Goal: Task Accomplishment & Management: Use online tool/utility

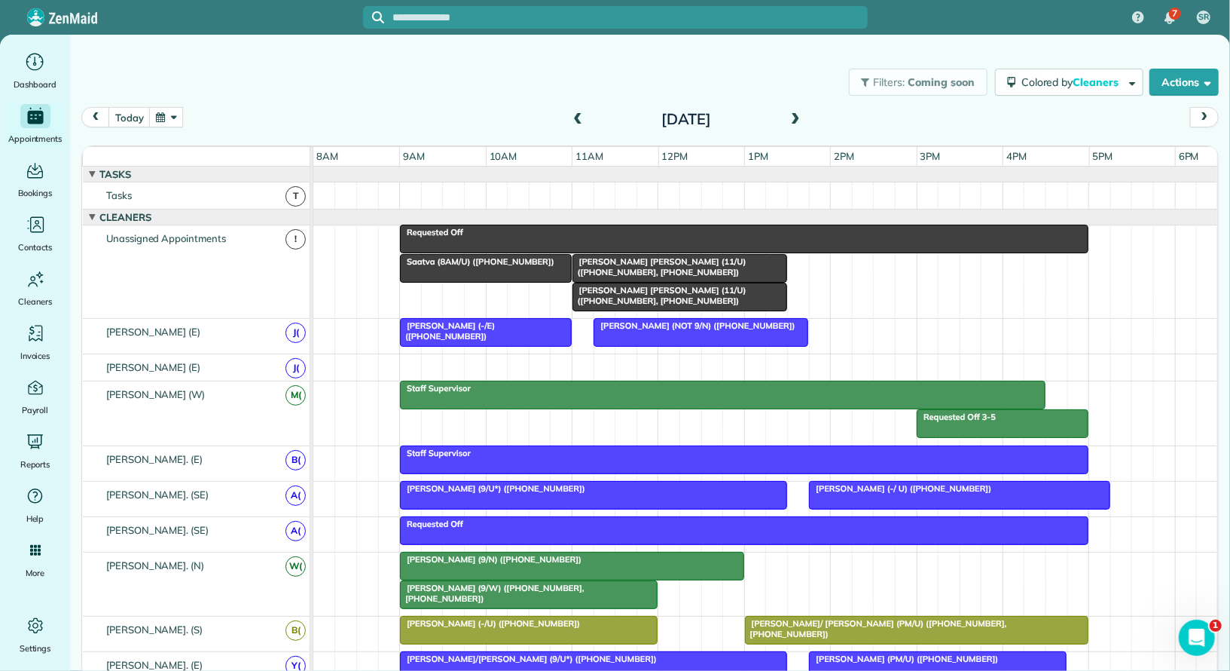
scroll to position [17, 0]
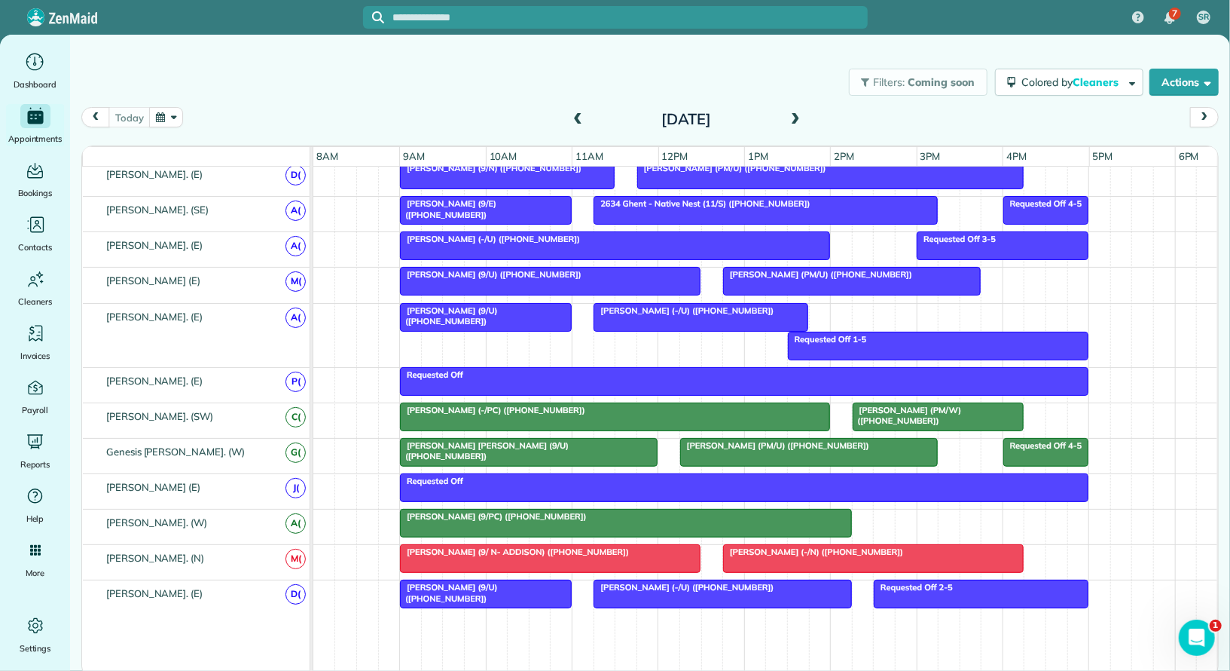
scroll to position [696, 0]
click at [792, 118] on span at bounding box center [795, 120] width 17 height 14
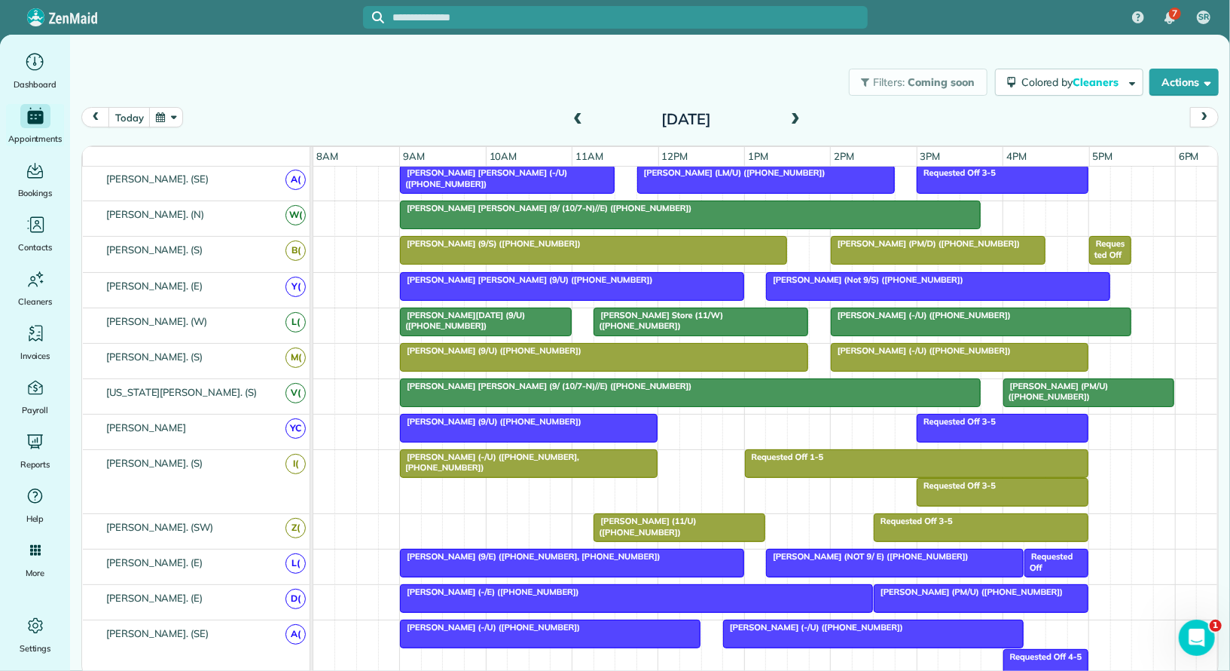
scroll to position [316, 0]
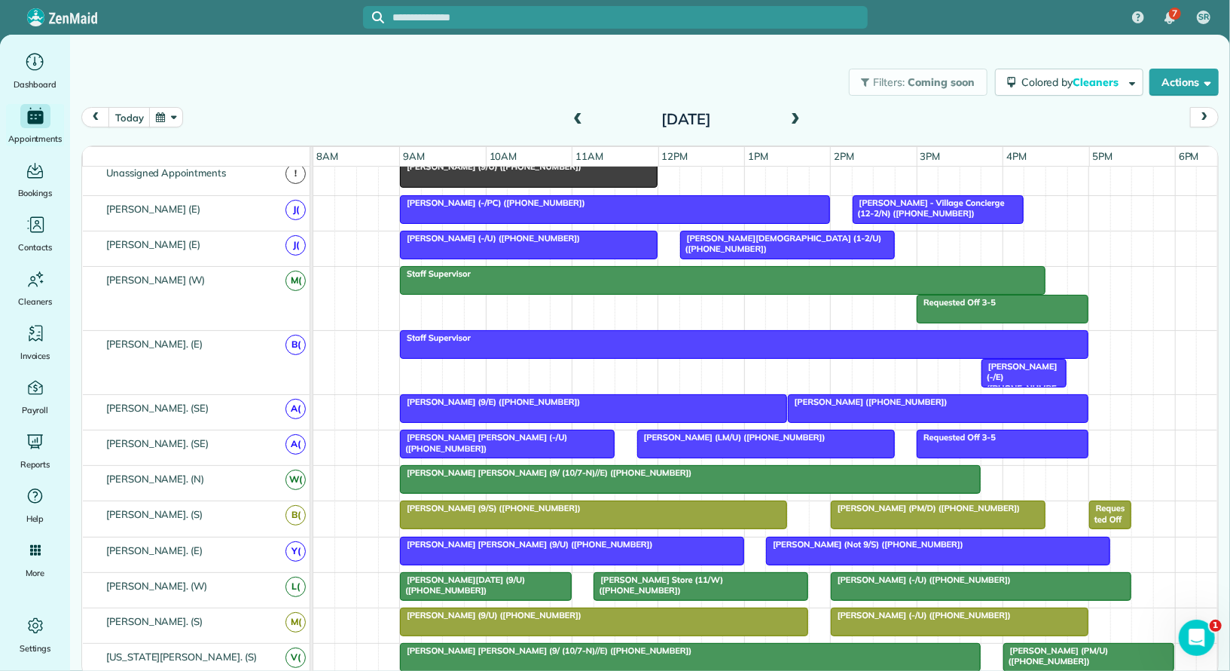
click at [581, 118] on span at bounding box center [578, 120] width 17 height 14
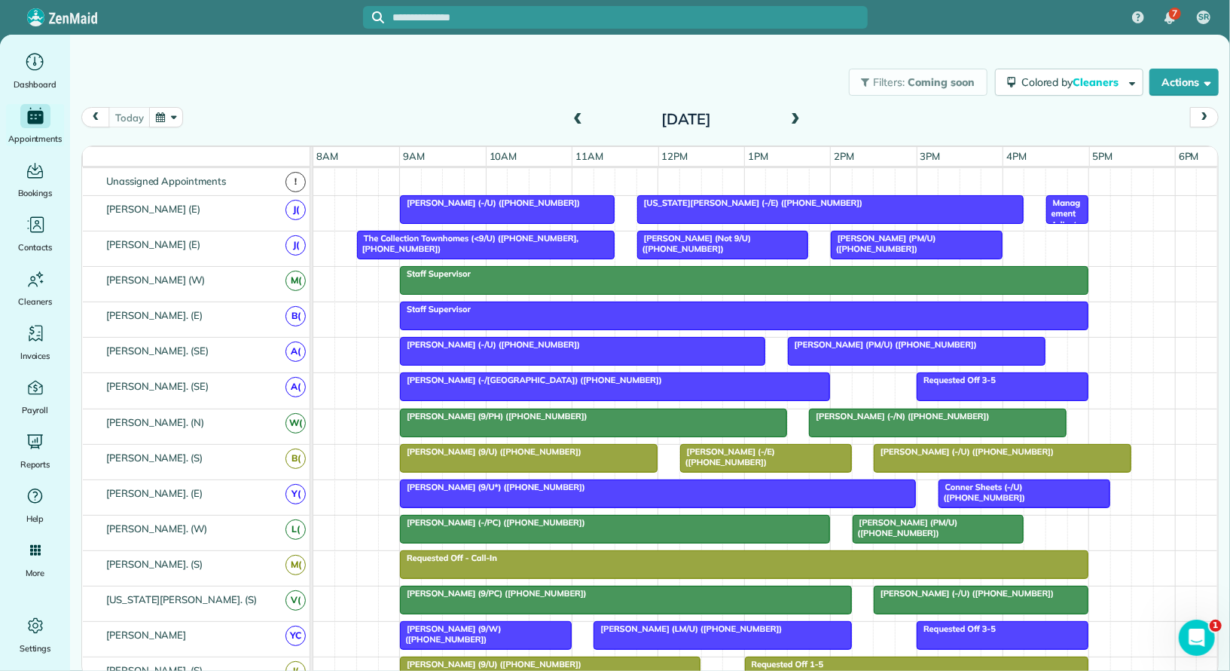
click at [799, 127] on span at bounding box center [795, 119] width 17 height 23
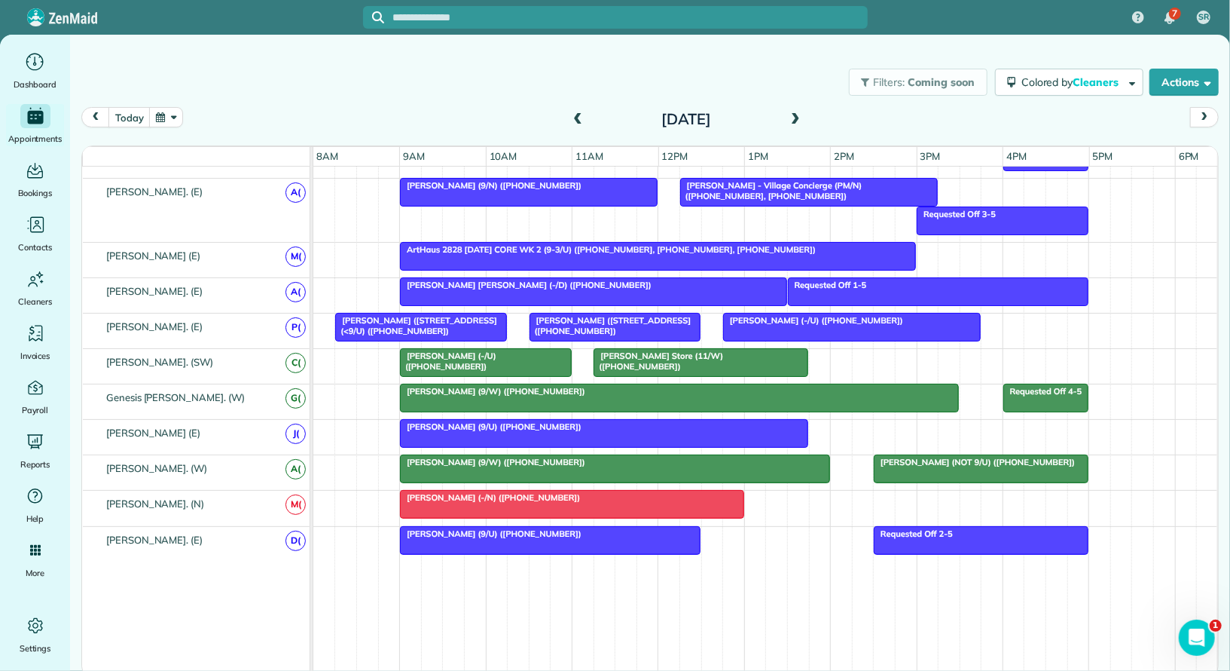
click at [641, 421] on div "Sarah Aboukhair (9/U) (+18176022192)" at bounding box center [604, 426] width 399 height 11
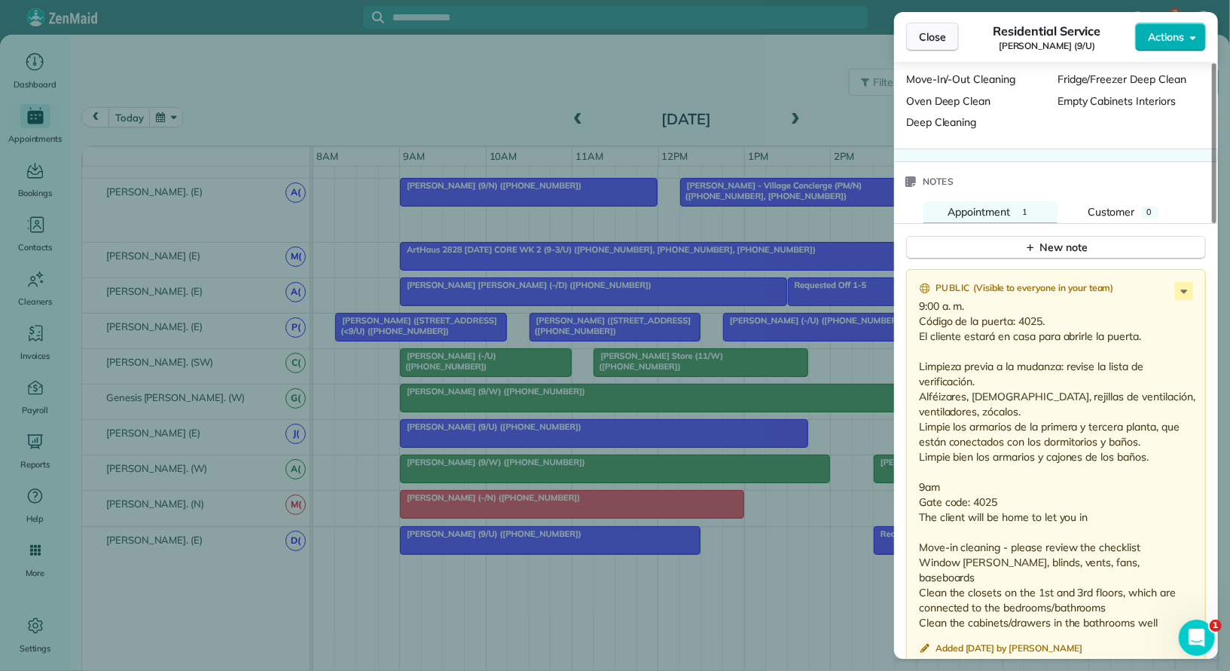
click at [932, 47] on button "Close" at bounding box center [932, 37] width 53 height 29
